Goal: Find specific page/section: Find specific page/section

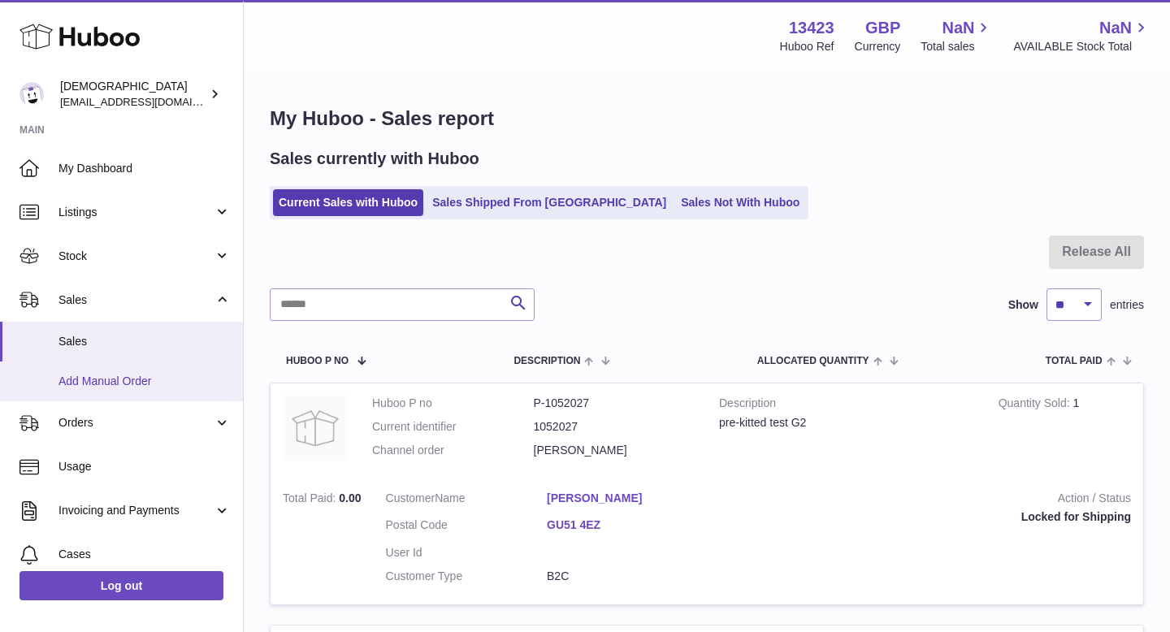
click at [136, 384] on span "Add Manual Order" at bounding box center [144, 381] width 172 height 15
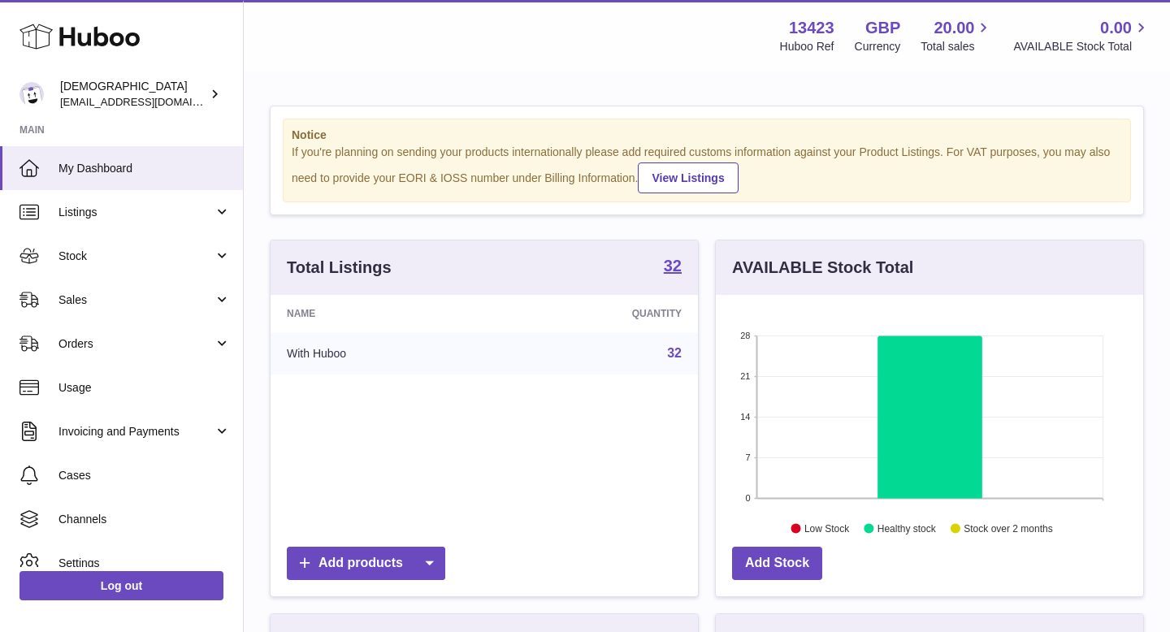
scroll to position [253, 427]
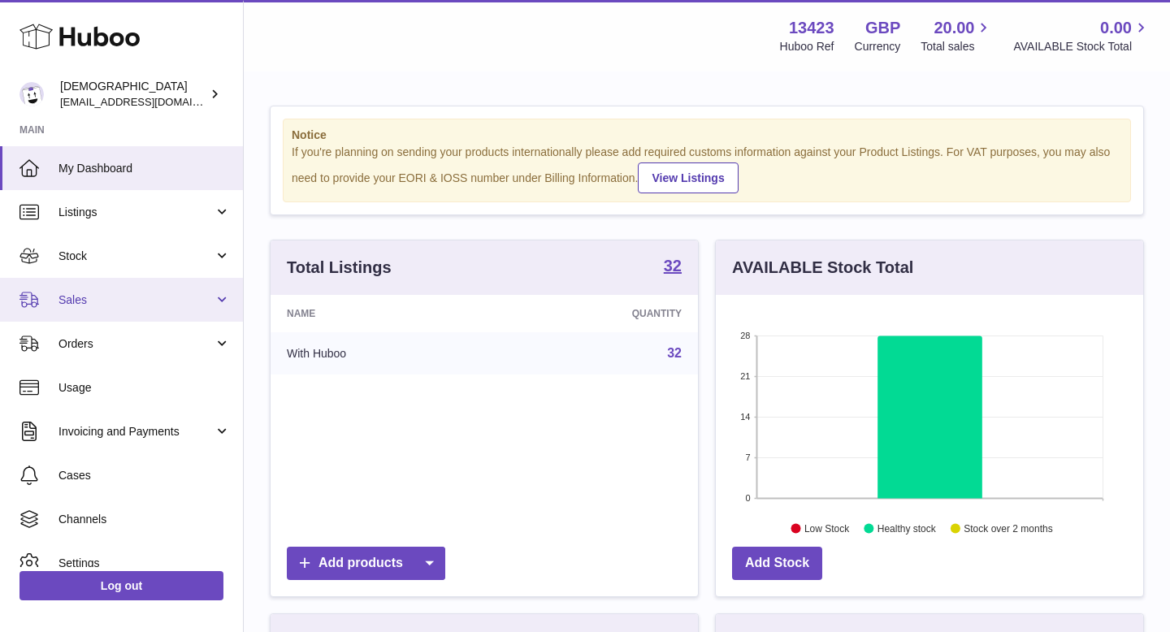
click at [101, 317] on link "Sales" at bounding box center [121, 300] width 243 height 44
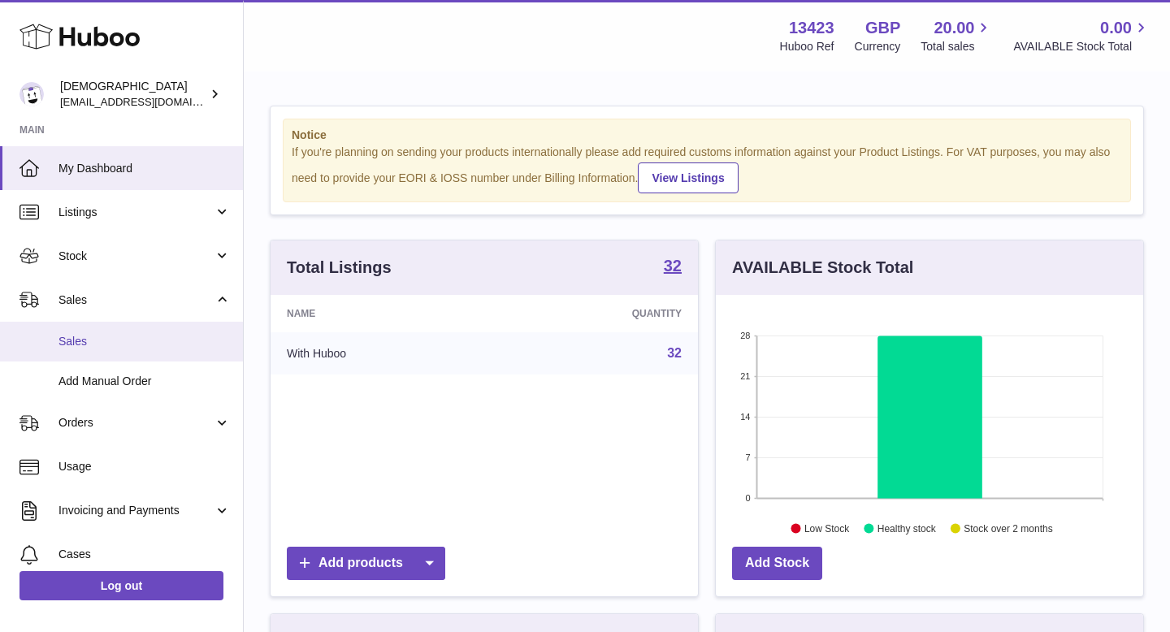
click at [95, 337] on span "Sales" at bounding box center [144, 341] width 172 height 15
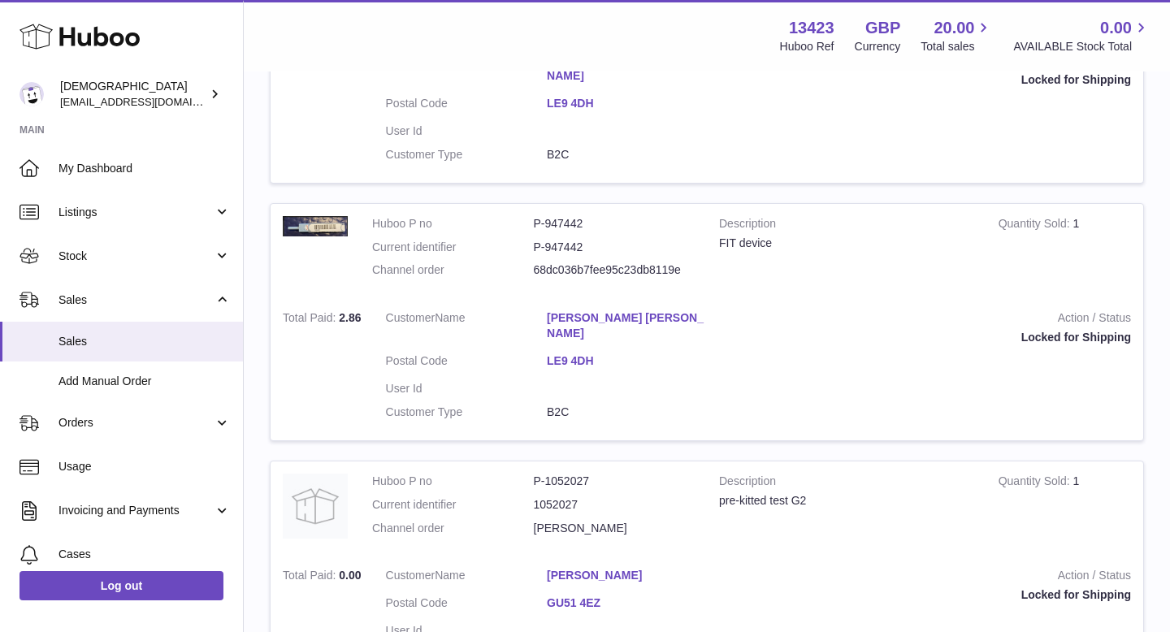
scroll to position [1588, 0]
